Goal: Information Seeking & Learning: Find specific page/section

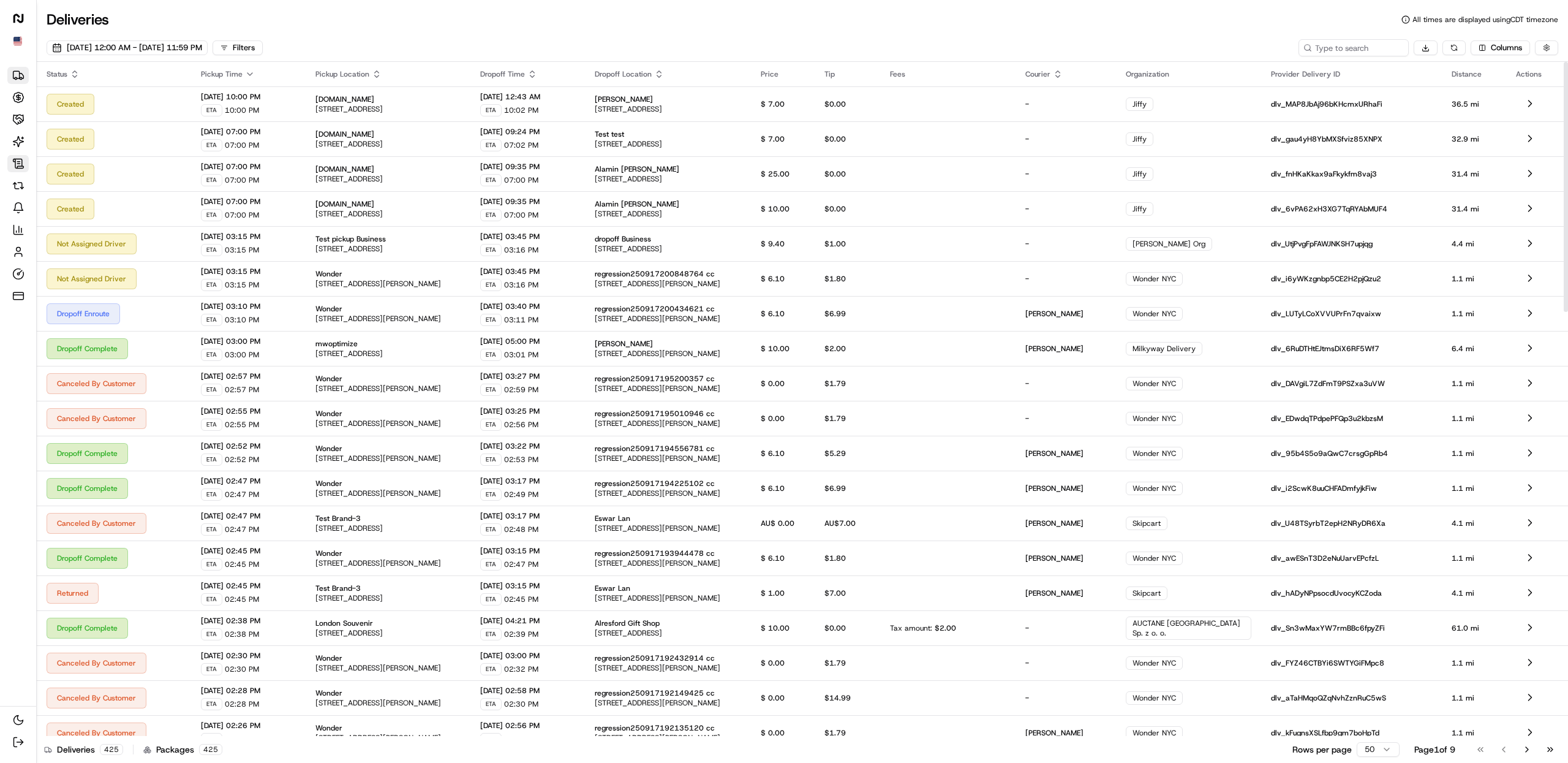
click at [19, 164] on icon at bounding box center [18, 163] width 12 height 12
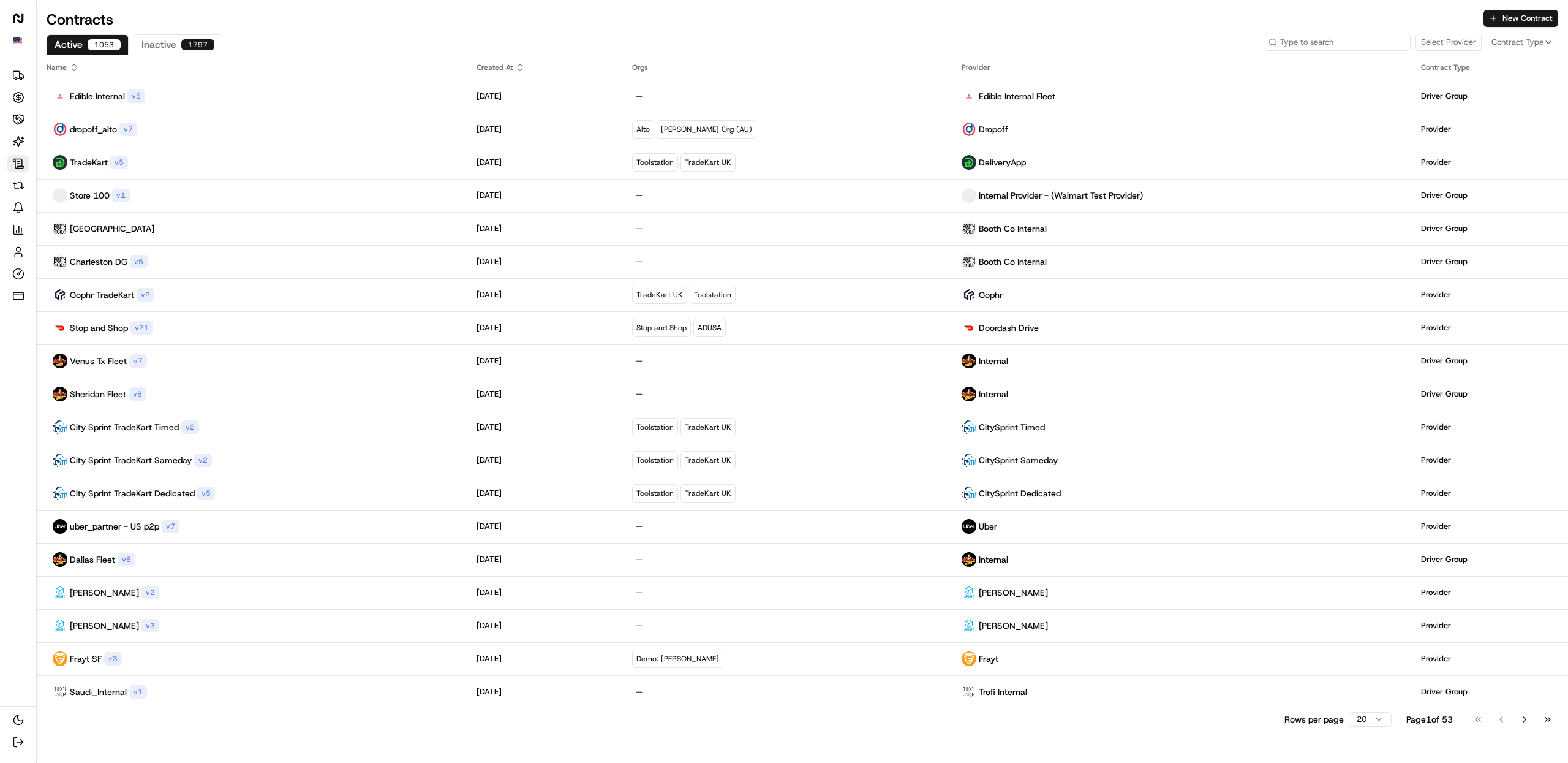
click at [1367, 41] on input at bounding box center [1337, 42] width 147 height 17
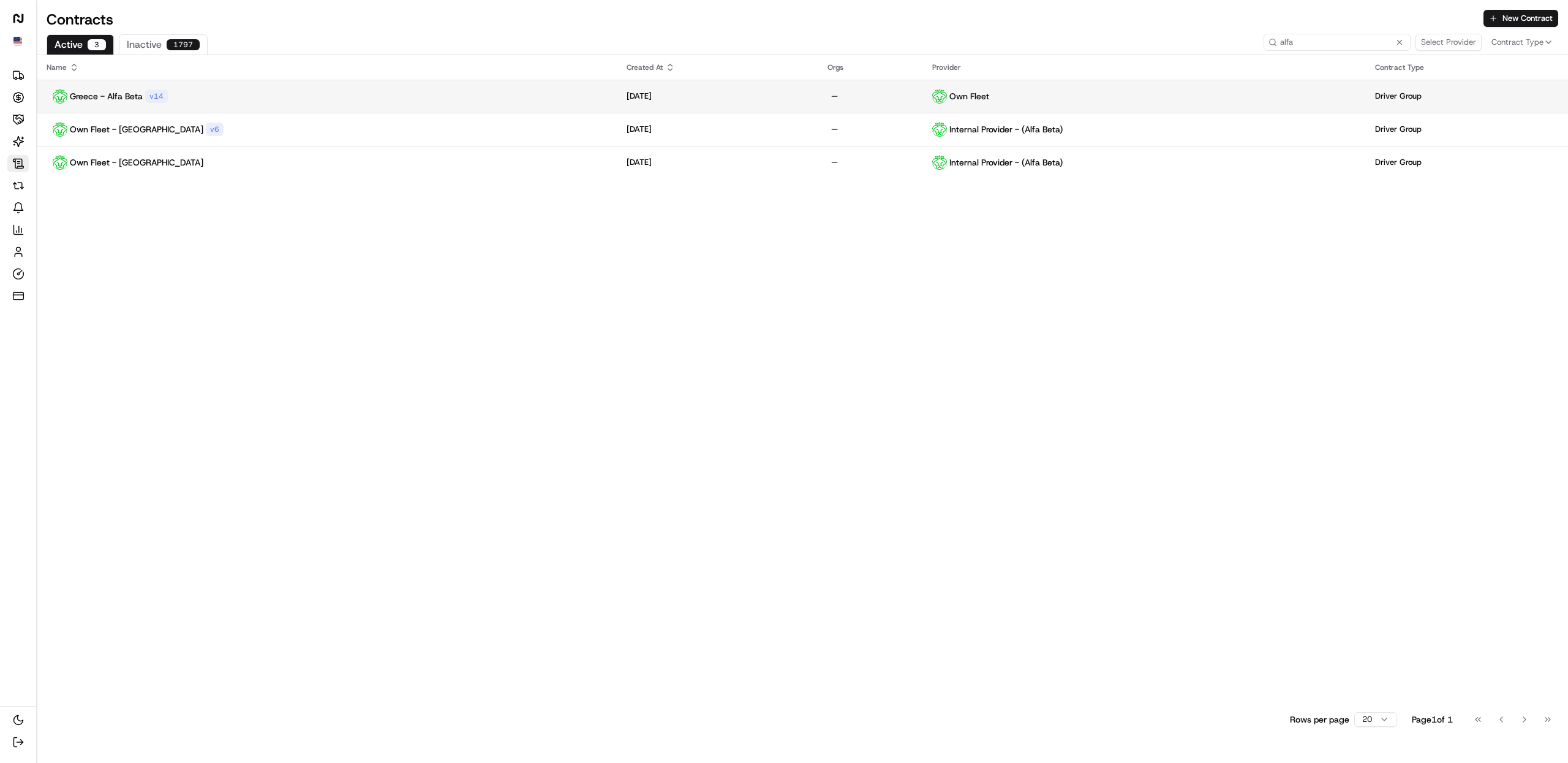
type input "alfa"
click at [318, 103] on div "Greece - Alfa Beta v 14" at bounding box center [327, 96] width 561 height 15
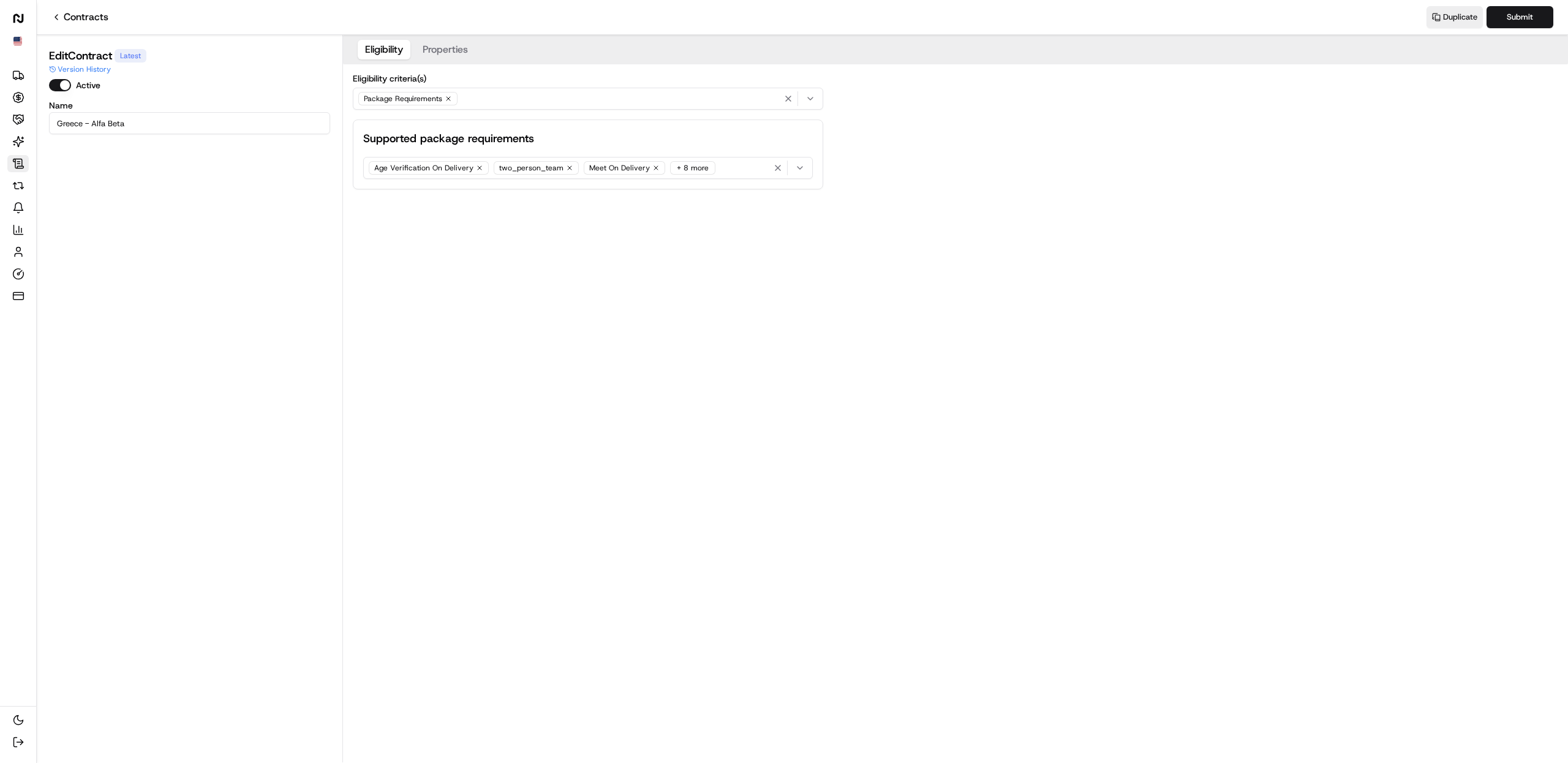
click at [53, 12] on icon at bounding box center [56, 17] width 10 height 10
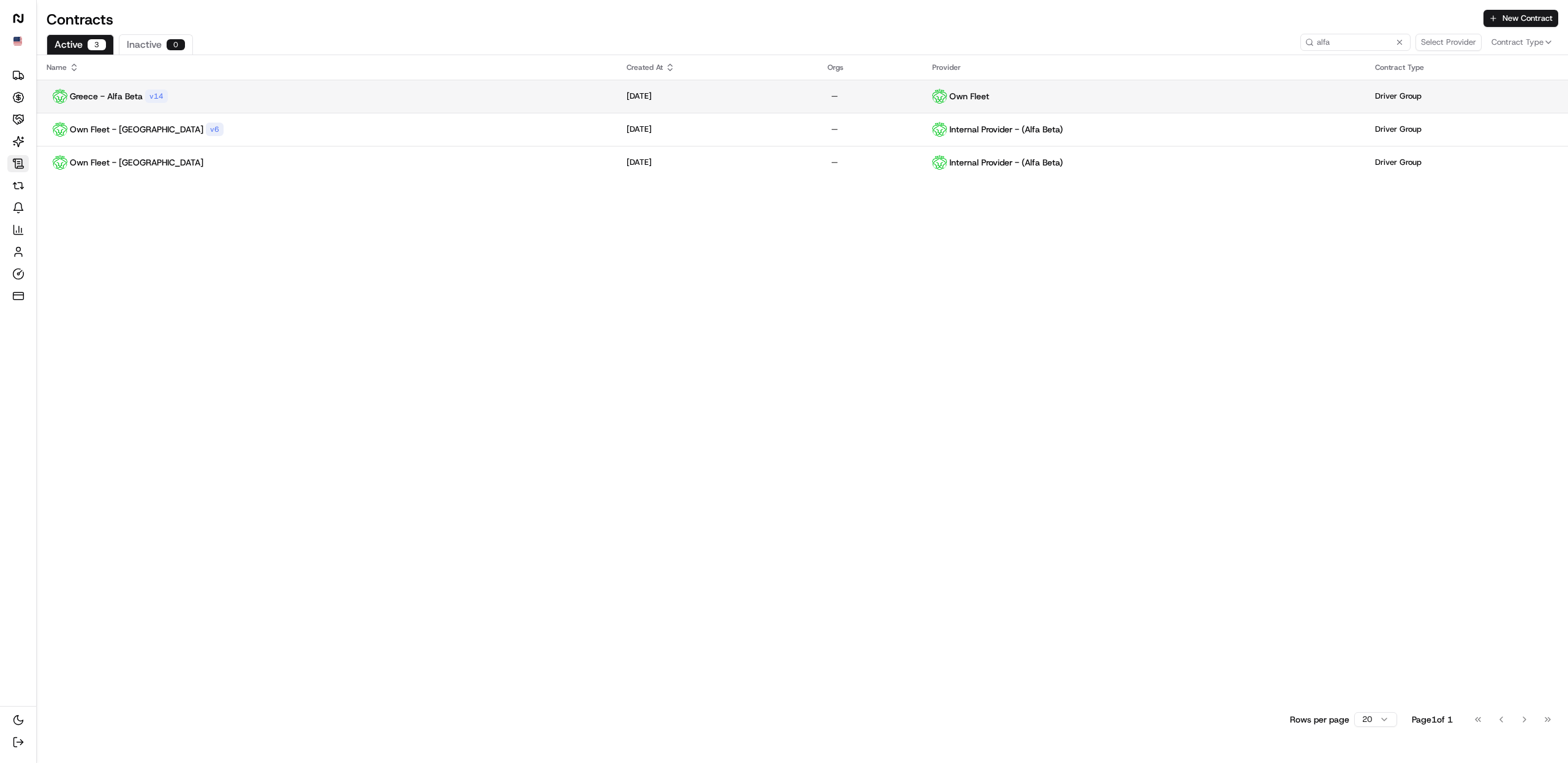
click at [1049, 103] on div "Own Fleet" at bounding box center [1144, 96] width 423 height 15
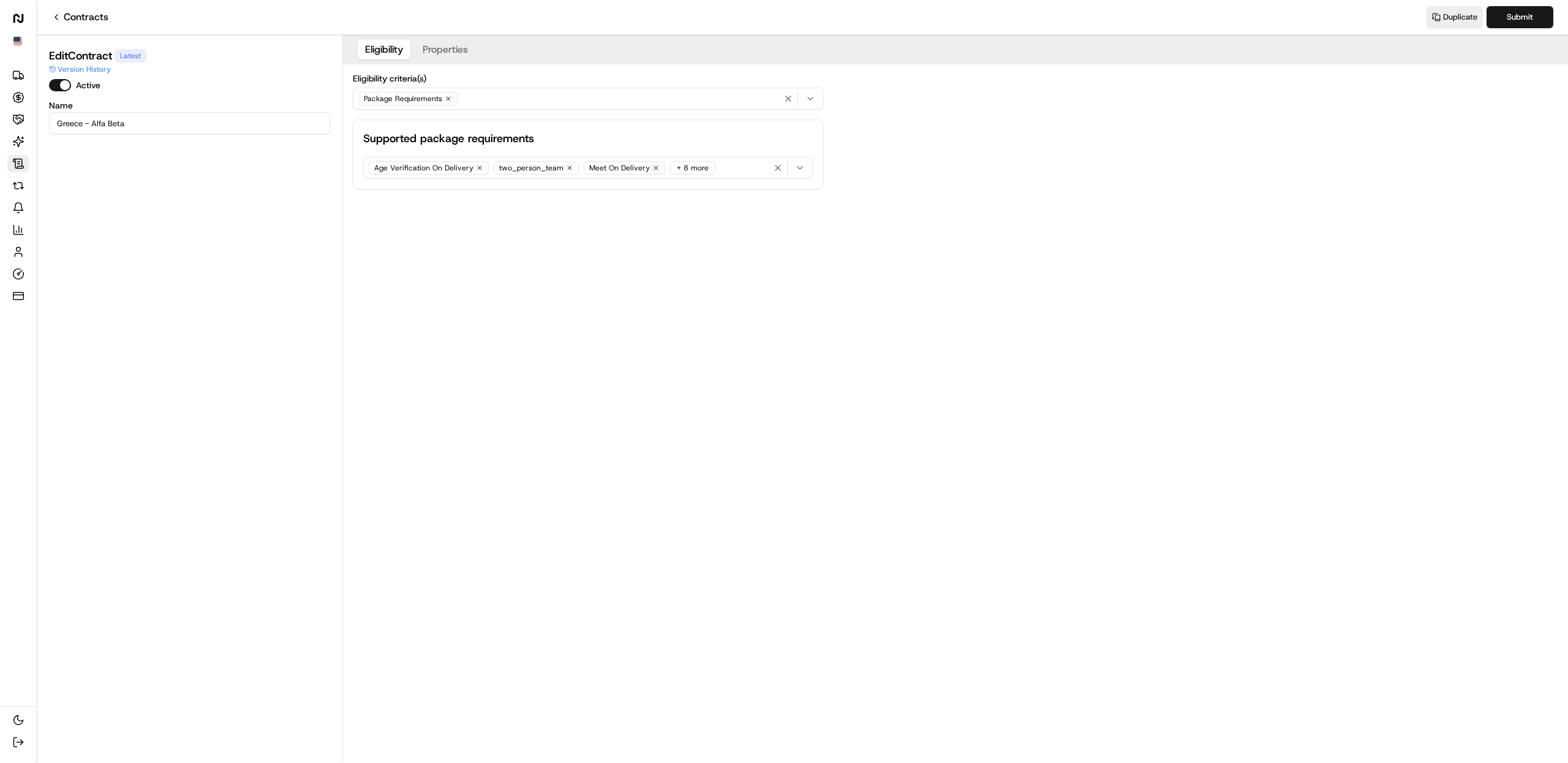
click at [463, 54] on button "Properties" at bounding box center [445, 50] width 60 height 20
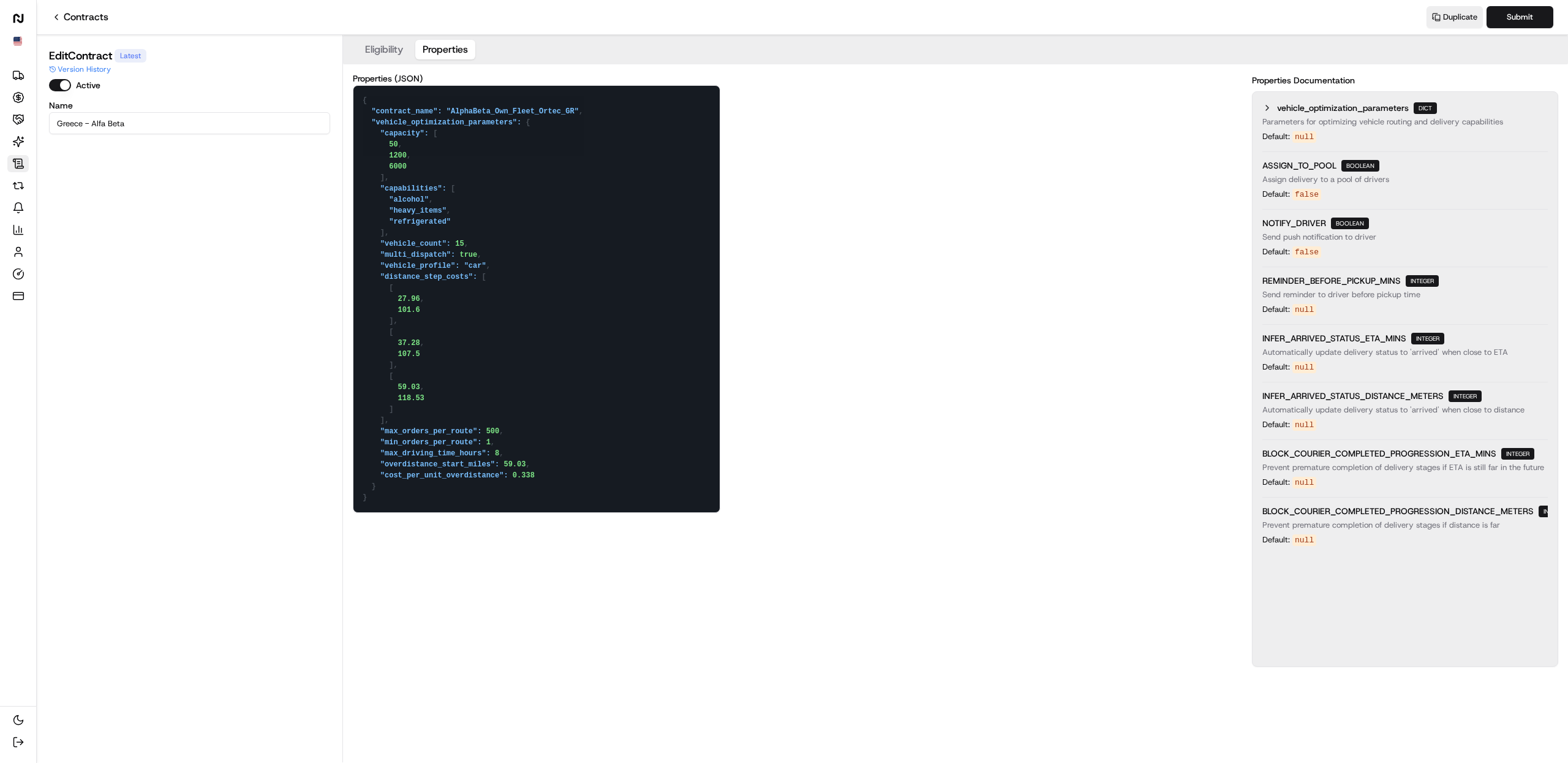
click at [390, 49] on button "Eligibility" at bounding box center [384, 50] width 53 height 20
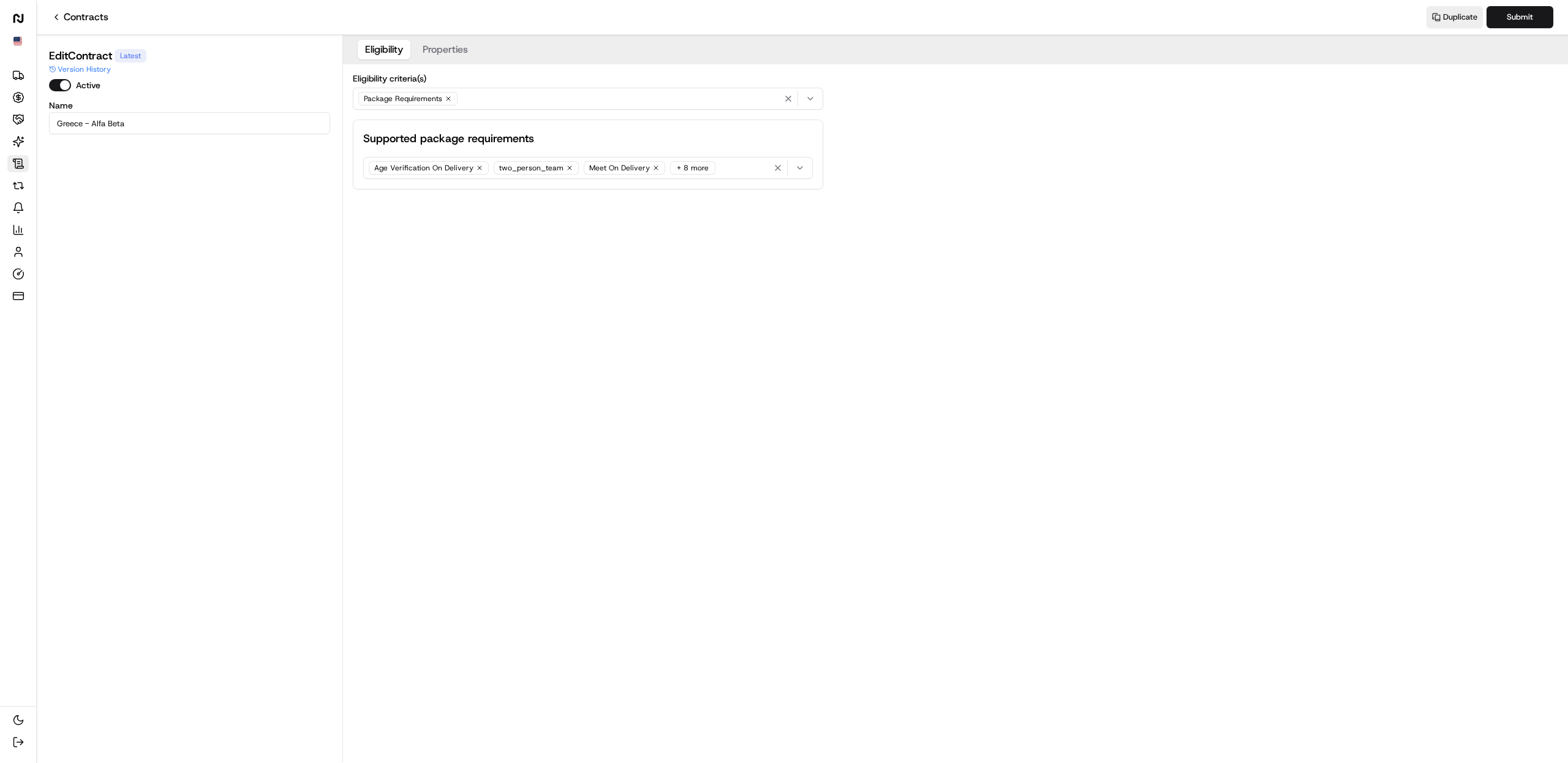
click at [988, 260] on div "Eligibility Properties Eligibility criteria(s) Package Requirements Supported p…" at bounding box center [956, 399] width 1225 height 727
